Goal: Task Accomplishment & Management: Complete application form

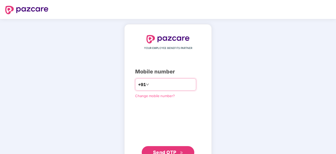
click at [168, 85] on input "number" at bounding box center [171, 84] width 43 height 8
type input "**********"
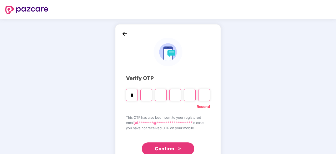
type input "*"
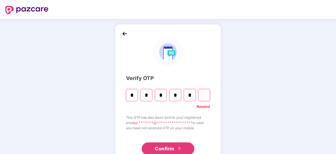
type input "*"
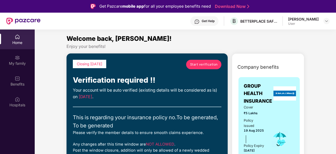
click at [208, 60] on link "Start verification" at bounding box center [203, 64] width 35 height 9
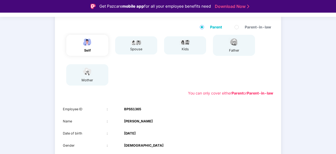
scroll to position [97, 0]
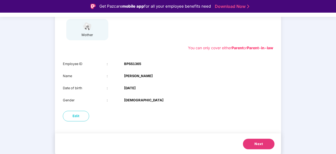
click at [260, 143] on span "Next" at bounding box center [259, 143] width 8 height 5
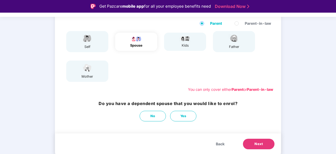
scroll to position [55, 0]
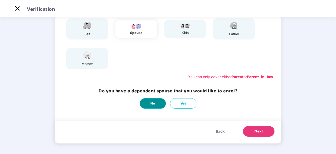
click at [157, 99] on button "No" at bounding box center [153, 103] width 26 height 11
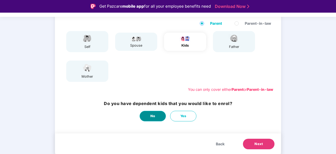
click at [162, 113] on button "No" at bounding box center [153, 116] width 26 height 11
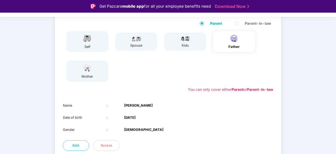
scroll to position [85, 0]
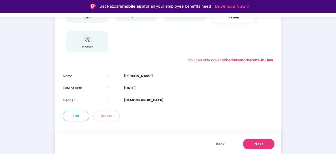
click at [260, 145] on span "Next" at bounding box center [259, 143] width 8 height 5
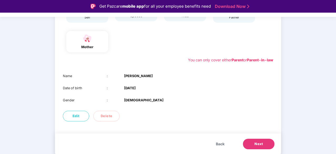
scroll to position [13, 0]
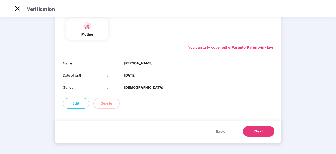
click at [264, 131] on button "Next" at bounding box center [259, 131] width 32 height 11
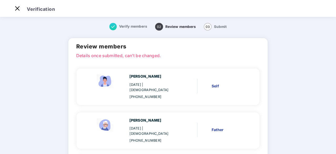
scroll to position [68, 0]
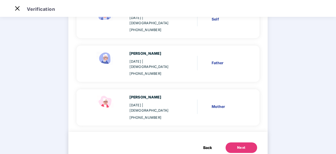
click at [242, 142] on button "Next" at bounding box center [242, 147] width 32 height 11
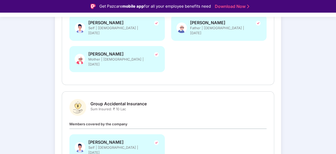
scroll to position [152, 0]
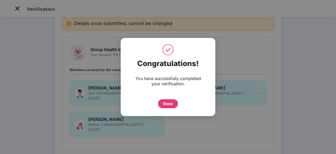
scroll to position [12, 0]
click at [165, 104] on div "Done" at bounding box center [167, 104] width 9 height 6
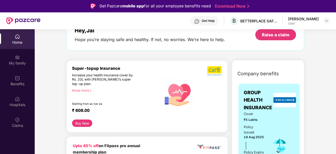
scroll to position [36, 0]
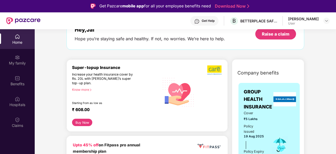
click at [98, 103] on div "Starting from as low as" at bounding box center [104, 103] width 65 height 4
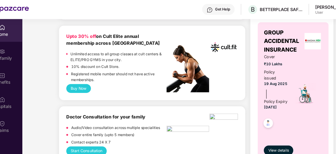
scroll to position [0, 0]
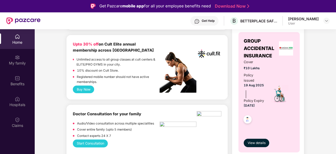
click at [83, 90] on button "Buy Now" at bounding box center [83, 89] width 21 height 8
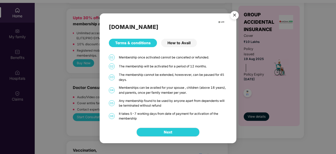
scroll to position [6, 0]
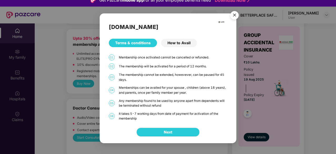
click at [158, 55] on div "Membership once activated cannot be cancelled or refunded." at bounding box center [173, 57] width 108 height 5
click at [170, 44] on div "How to Avail" at bounding box center [179, 43] width 36 height 8
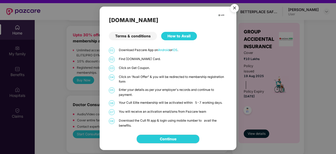
scroll to position [9, 0]
click at [82, 90] on div "[DOMAIN_NAME] Terms & conditions How to Avail 01 Download Pazcare App on Androi…" at bounding box center [168, 77] width 336 height 154
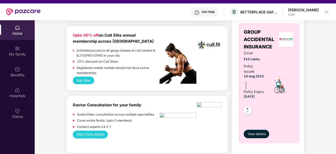
scroll to position [252, 0]
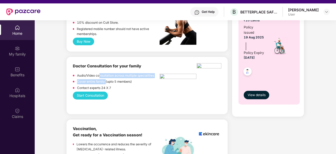
drag, startPoint x: 100, startPoint y: 75, endPoint x: 106, endPoint y: 82, distance: 9.0
click at [106, 82] on div "Audio/Video consultation across multiple specialities Cover entire family (upto…" at bounding box center [116, 82] width 87 height 19
click at [106, 82] on p "Cover entire family (upto 5 members)" at bounding box center [104, 81] width 55 height 5
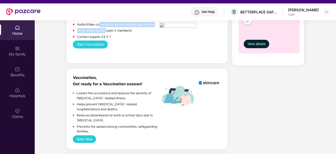
scroll to position [303, 0]
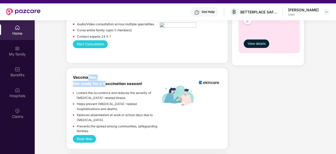
drag, startPoint x: 106, startPoint y: 82, endPoint x: 88, endPoint y: 80, distance: 18.5
click at [88, 80] on div "Vaccination, Get ready for a Vaccination season!" at bounding box center [116, 80] width 87 height 12
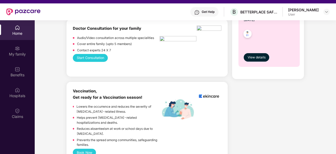
scroll to position [270, 0]
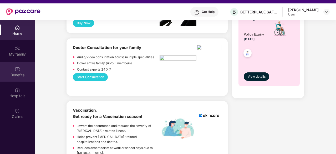
click at [17, 78] on div "Benefits" at bounding box center [17, 72] width 35 height 20
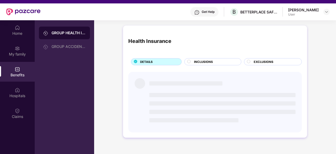
scroll to position [0, 0]
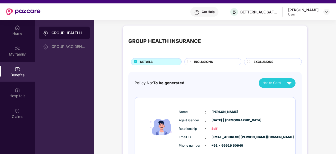
click at [209, 61] on span "INCLUSIONS" at bounding box center [203, 61] width 19 height 5
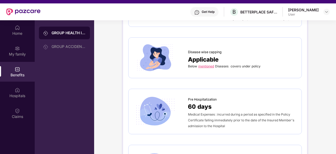
scroll to position [211, 0]
click at [211, 65] on link "mentioned" at bounding box center [206, 67] width 16 height 4
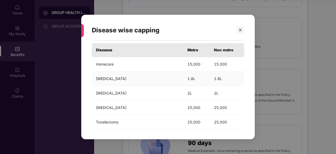
scroll to position [13, 0]
click at [183, 85] on td "1.8L" at bounding box center [196, 79] width 26 height 14
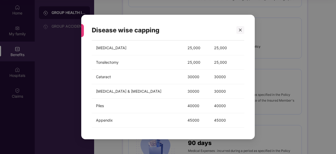
scroll to position [87, 0]
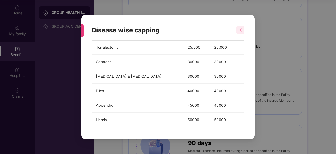
click at [240, 31] on icon "close" at bounding box center [241, 30] width 4 height 4
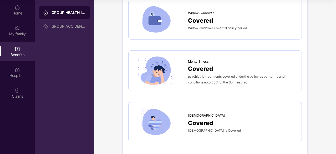
scroll to position [1192, 0]
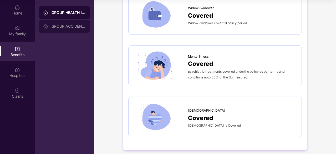
click at [62, 21] on div "GROUP ACCIDENTAL INSURANCE" at bounding box center [64, 26] width 51 height 13
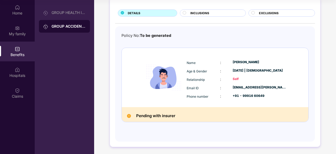
scroll to position [30, 0]
click at [18, 68] on img at bounding box center [17, 69] width 5 height 5
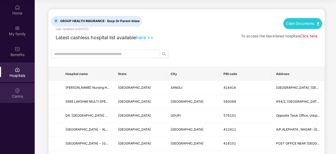
click at [17, 91] on img at bounding box center [17, 90] width 5 height 5
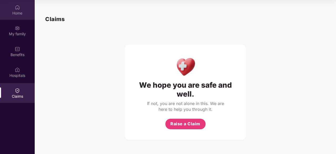
click at [22, 12] on div "Home" at bounding box center [17, 13] width 35 height 5
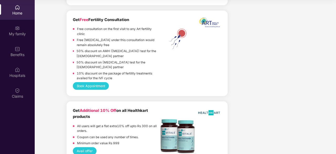
scroll to position [1063, 0]
click at [107, 26] on p "Free consultation on the first visit to any Art fertility clinic" at bounding box center [118, 31] width 83 height 10
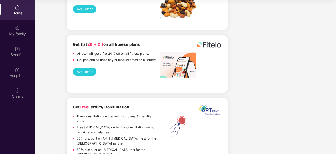
scroll to position [975, 0]
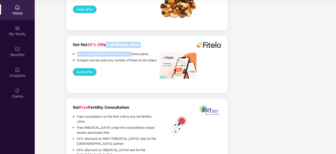
drag, startPoint x: 106, startPoint y: 39, endPoint x: 132, endPoint y: 48, distance: 27.8
click at [132, 48] on div "Get flat 20% Off on all fitness plans All user will get a flat 20% off on all f…" at bounding box center [116, 53] width 87 height 22
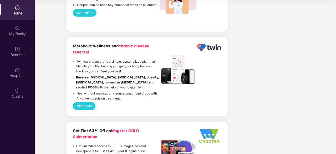
scroll to position [654, 0]
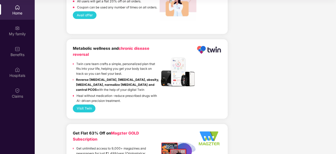
click at [132, 48] on div "Metabolic wellness and chronic disease reversal Twin care team crafts a simple,…" at bounding box center [116, 74] width 87 height 59
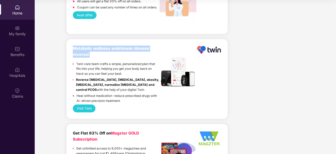
click at [132, 48] on div "Metabolic wellness and chronic disease reversal Twin care team crafts a simple,…" at bounding box center [116, 74] width 87 height 59
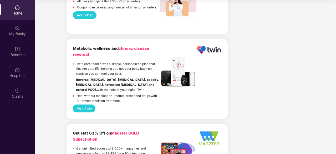
click at [106, 62] on p "Twin care team crafts a simple, personalized plan that fits into your life, hel…" at bounding box center [117, 69] width 83 height 15
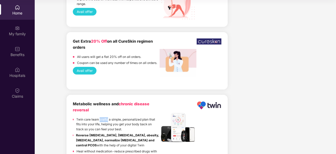
scroll to position [593, 0]
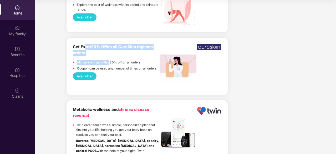
drag, startPoint x: 106, startPoint y: 54, endPoint x: 86, endPoint y: 32, distance: 29.2
click at [86, 38] on div "Get Extra 20% Off on all CureSkin regimen orders All users will get a flat 20% …" at bounding box center [147, 66] width 161 height 57
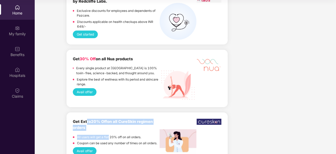
scroll to position [519, 0]
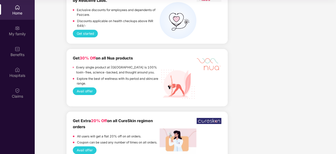
click at [86, 32] on div "Get upto 15% discount on health checkups by Redcliffe Labs. Exclusive discounts…" at bounding box center [147, 14] width 161 height 58
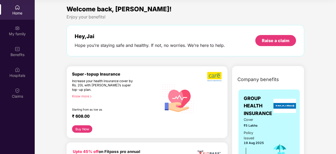
scroll to position [0, 0]
